Goal: Find specific page/section: Find specific page/section

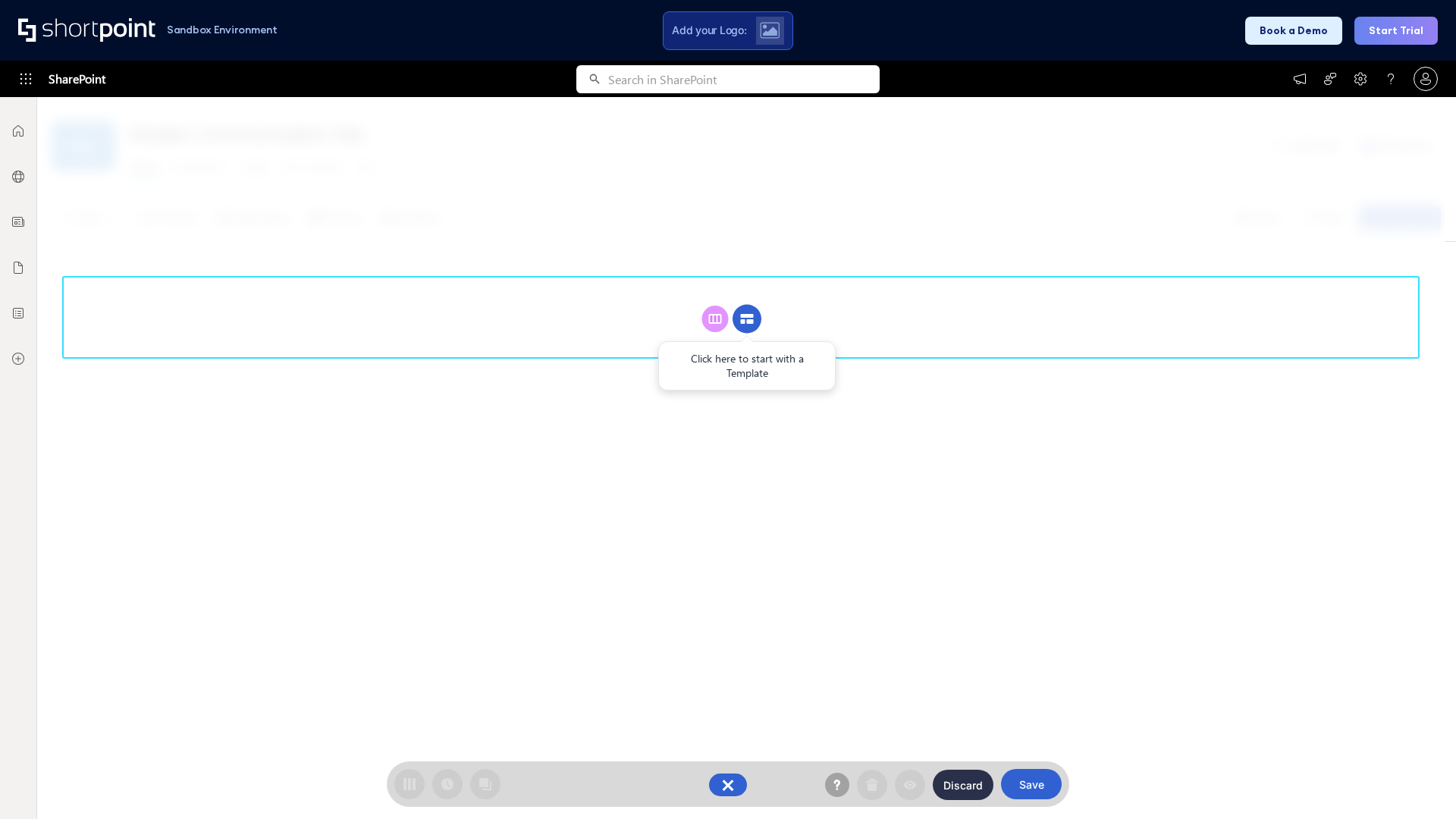
click at [747, 305] on circle at bounding box center [747, 319] width 29 height 28
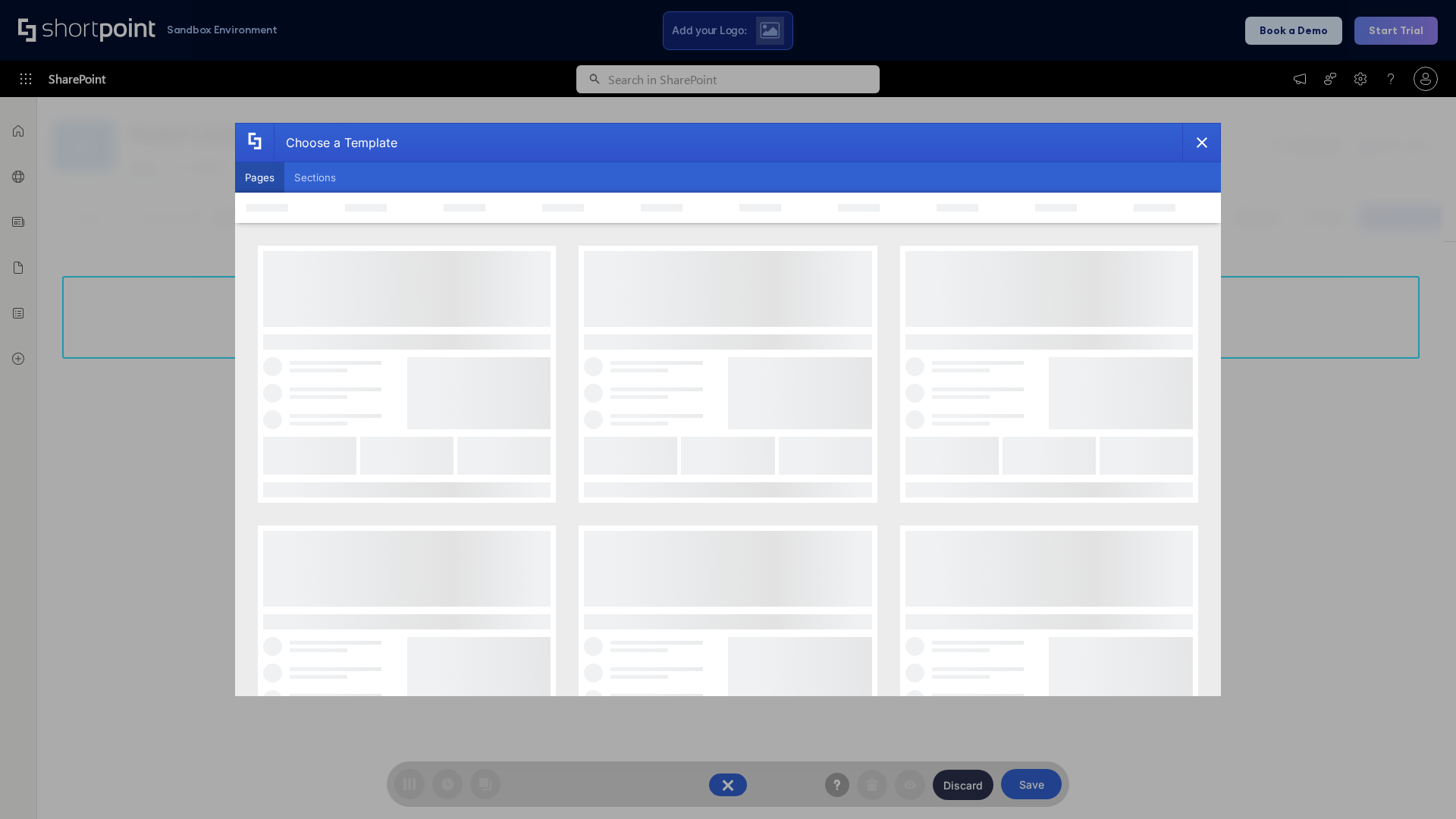
scroll to position [207, 0]
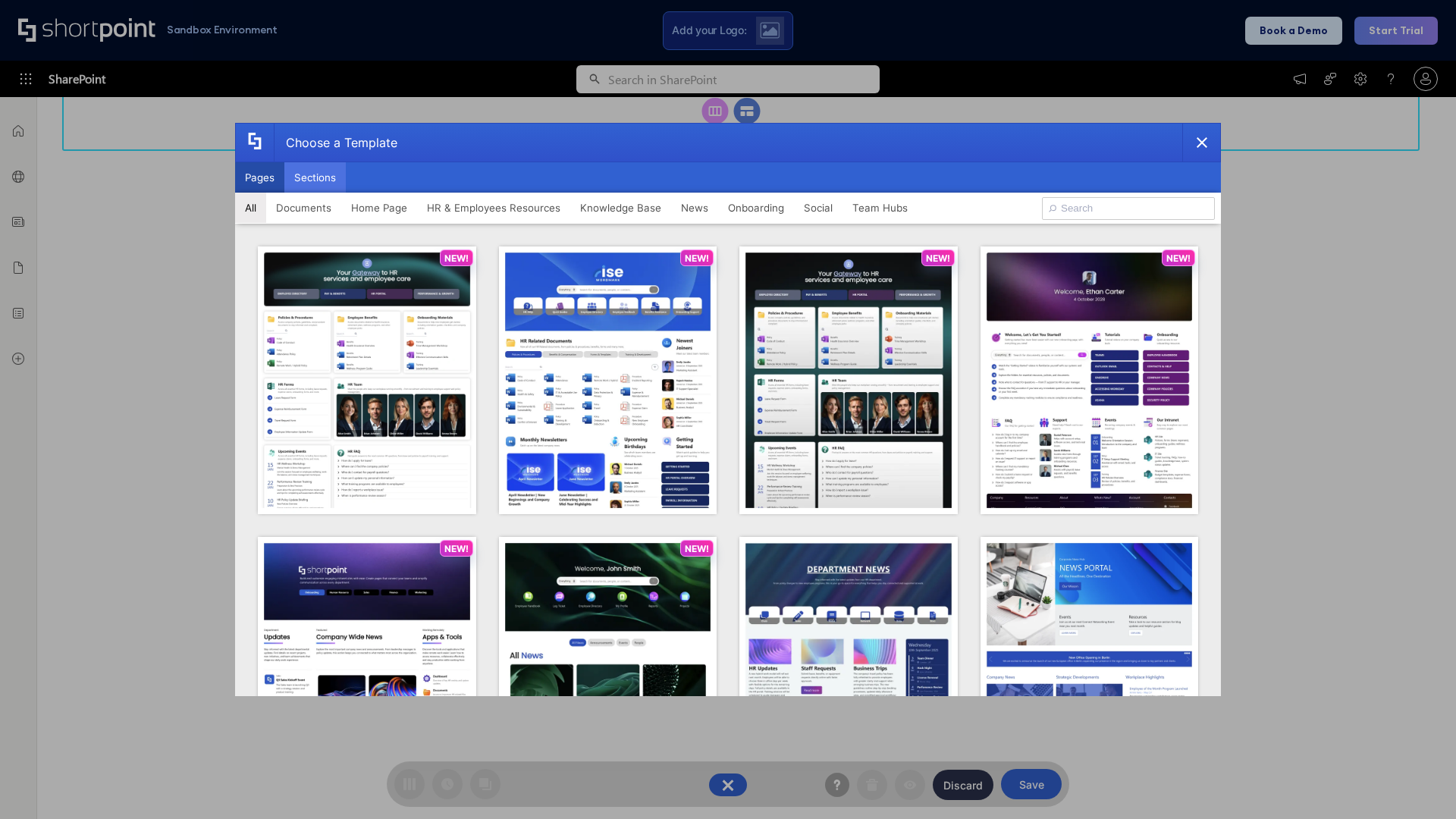
click at [315, 177] on button "Sections" at bounding box center [315, 177] width 62 height 30
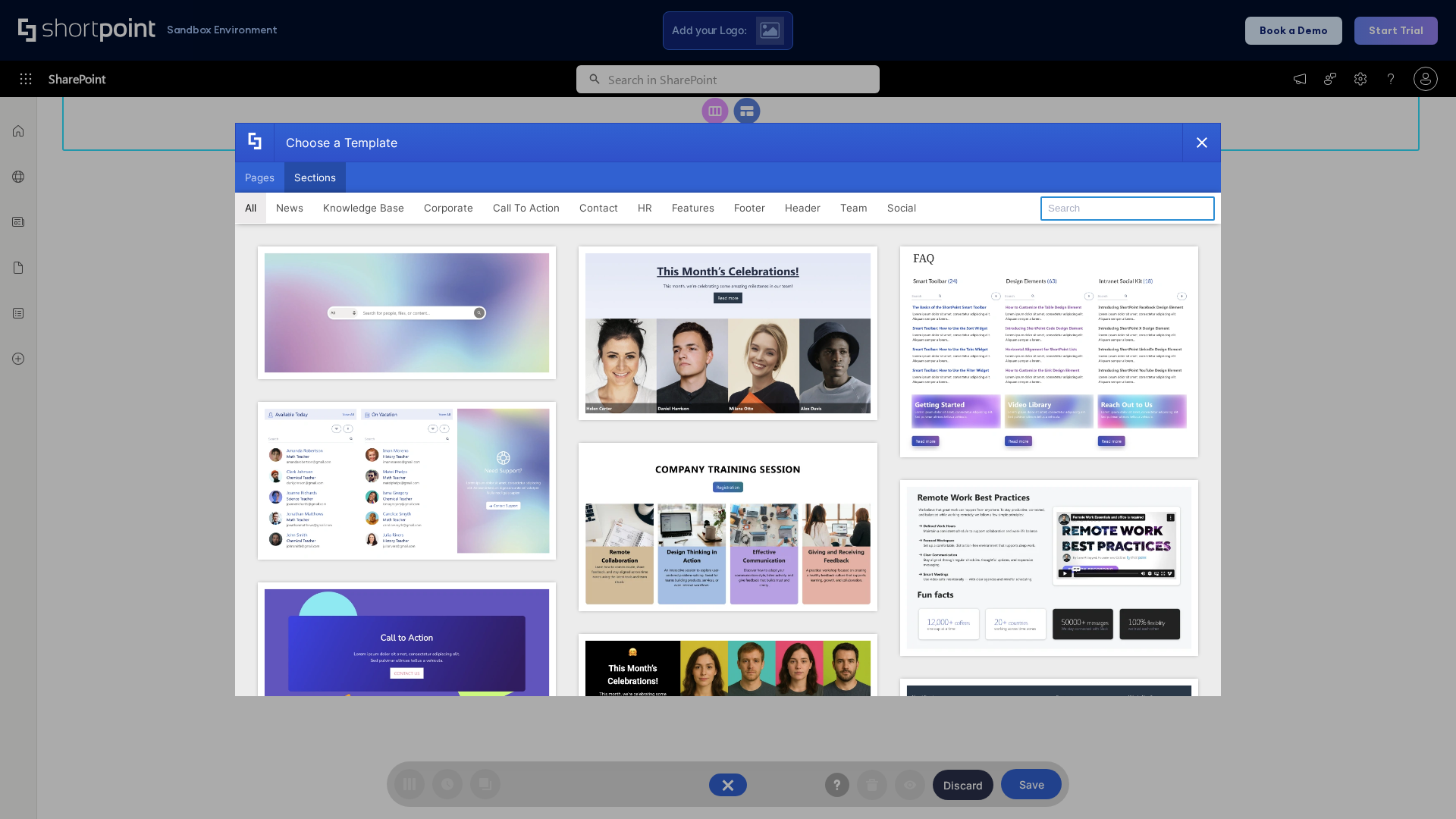
type input "Features Kit 2"
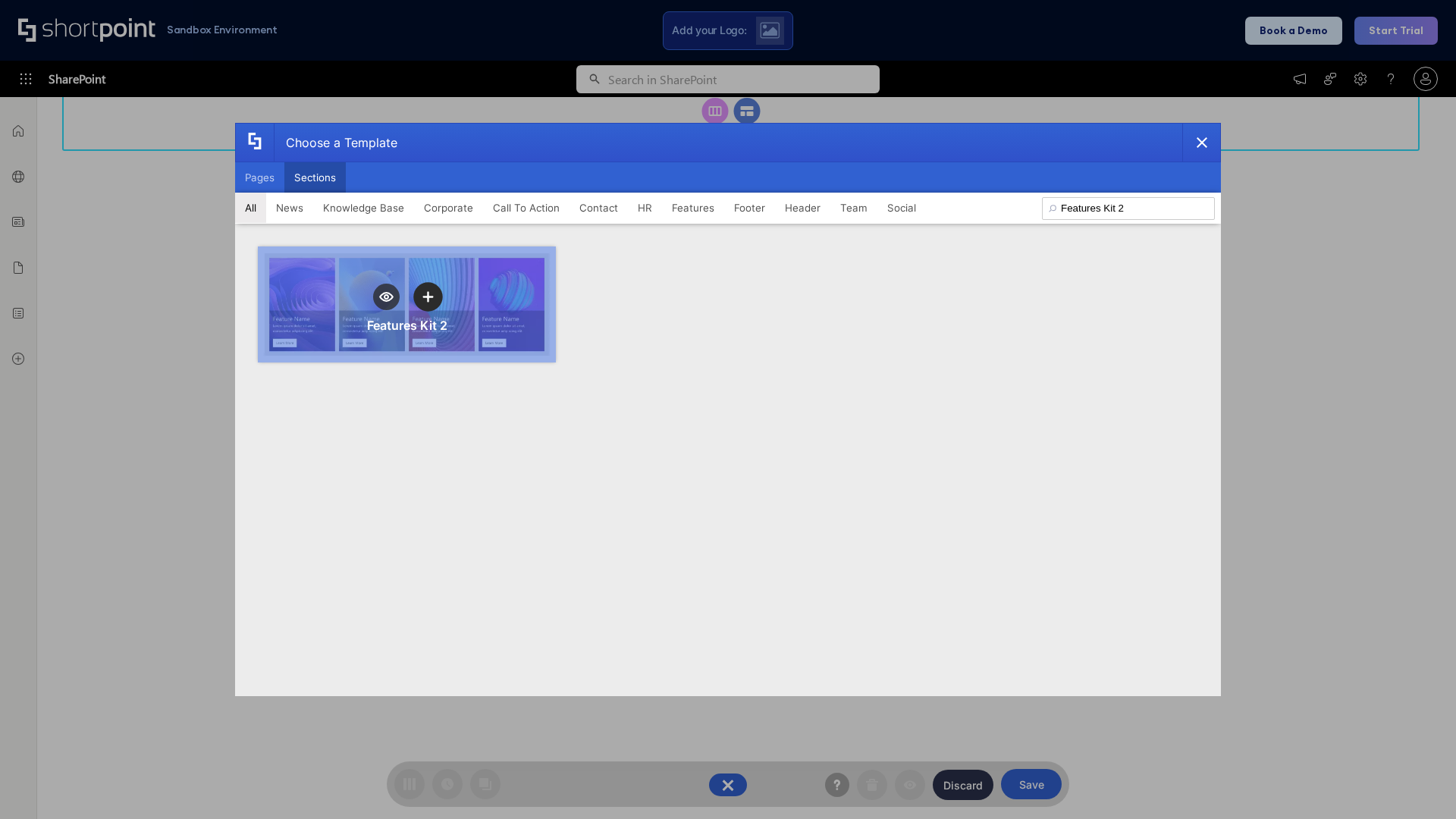
click at [428, 297] on icon "template selector" at bounding box center [428, 296] width 10 height 10
